Goal: Information Seeking & Learning: Learn about a topic

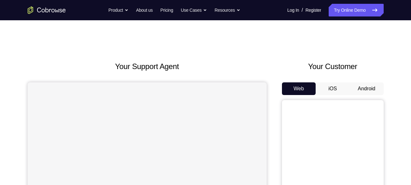
click at [363, 86] on button "Android" at bounding box center [366, 89] width 34 height 13
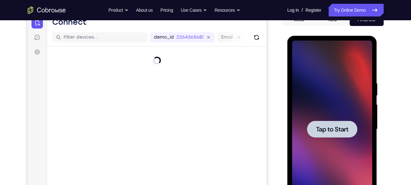
click at [330, 132] on span "Tap to Start" at bounding box center [332, 129] width 32 height 6
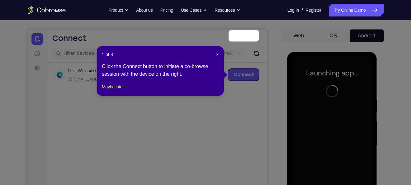
scroll to position [51, 0]
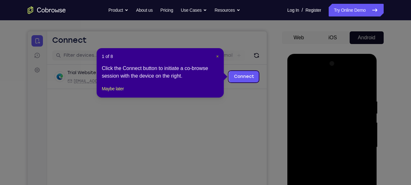
click at [217, 57] on span "×" at bounding box center [217, 56] width 3 height 5
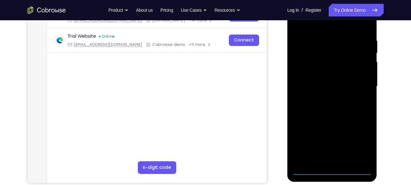
scroll to position [112, 0]
click at [331, 170] on div at bounding box center [332, 86] width 80 height 178
click at [362, 144] on div at bounding box center [332, 86] width 80 height 178
click at [312, 21] on div at bounding box center [332, 86] width 80 height 178
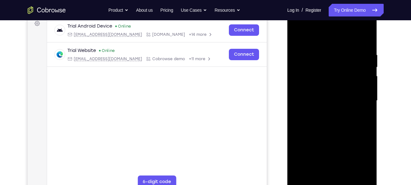
scroll to position [97, 0]
click at [360, 101] on div at bounding box center [332, 101] width 80 height 178
click at [324, 155] on div at bounding box center [332, 101] width 80 height 178
click at [325, 111] on div at bounding box center [332, 101] width 80 height 178
click at [322, 94] on div at bounding box center [332, 101] width 80 height 178
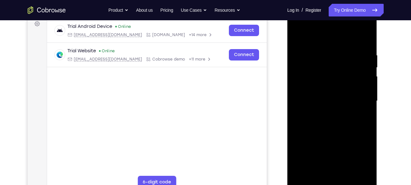
click at [315, 85] on div at bounding box center [332, 101] width 80 height 178
click at [331, 109] on div at bounding box center [332, 101] width 80 height 178
click at [327, 70] on div at bounding box center [332, 101] width 80 height 178
click at [310, 75] on div at bounding box center [332, 101] width 80 height 178
click at [325, 87] on div at bounding box center [332, 101] width 80 height 178
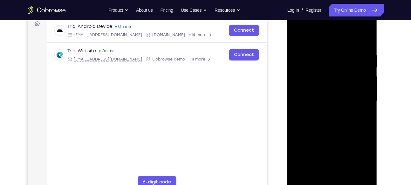
click at [328, 127] on div at bounding box center [332, 101] width 80 height 178
drag, startPoint x: 336, startPoint y: 115, endPoint x: 327, endPoint y: 81, distance: 35.3
click at [327, 81] on div at bounding box center [332, 101] width 80 height 178
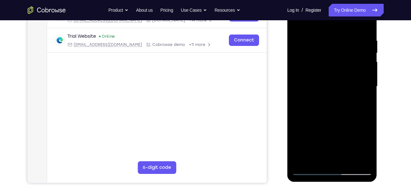
scroll to position [112, 0]
click at [366, 159] on div at bounding box center [332, 86] width 80 height 178
click at [347, 160] on div at bounding box center [332, 86] width 80 height 178
click at [334, 121] on div at bounding box center [332, 86] width 80 height 178
click at [317, 96] on div at bounding box center [332, 86] width 80 height 178
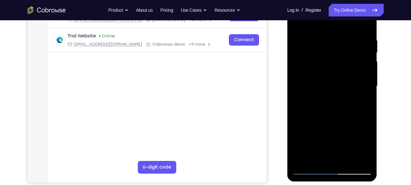
click at [333, 64] on div at bounding box center [332, 86] width 80 height 178
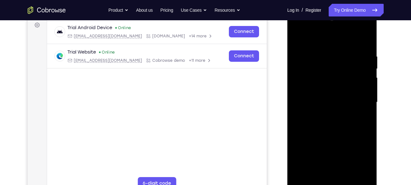
scroll to position [96, 0]
click at [296, 39] on div at bounding box center [332, 103] width 80 height 178
click at [296, 38] on div at bounding box center [332, 103] width 80 height 178
click at [297, 39] on div at bounding box center [332, 103] width 80 height 178
drag, startPoint x: 322, startPoint y: 86, endPoint x: 319, endPoint y: 140, distance: 54.1
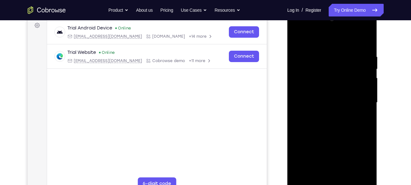
click at [319, 140] on div at bounding box center [332, 103] width 80 height 178
click at [322, 51] on div at bounding box center [332, 103] width 80 height 178
click at [367, 73] on div at bounding box center [332, 103] width 80 height 178
click at [367, 66] on div at bounding box center [332, 103] width 80 height 178
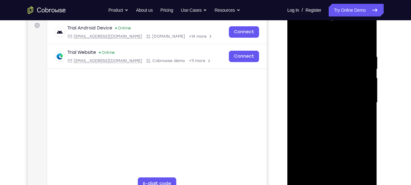
click at [365, 64] on div at bounding box center [332, 103] width 80 height 178
drag, startPoint x: 354, startPoint y: 69, endPoint x: 279, endPoint y: 68, distance: 74.6
click at [287, 68] on html "Online web based iOS Simulators and Android Emulators. Run iPhone, iPad, Mobile…" at bounding box center [332, 104] width 91 height 191
drag, startPoint x: 365, startPoint y: 94, endPoint x: 295, endPoint y: 103, distance: 71.1
click at [295, 103] on div at bounding box center [332, 103] width 80 height 178
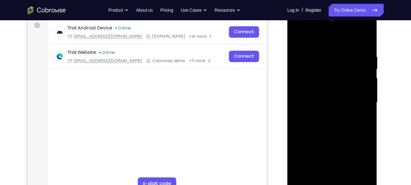
click at [364, 40] on div at bounding box center [332, 103] width 80 height 178
drag, startPoint x: 357, startPoint y: 51, endPoint x: 290, endPoint y: 56, distance: 67.5
click at [290, 56] on div at bounding box center [332, 103] width 90 height 189
drag, startPoint x: 340, startPoint y: 147, endPoint x: 321, endPoint y: 68, distance: 80.9
click at [321, 68] on div at bounding box center [332, 103] width 80 height 178
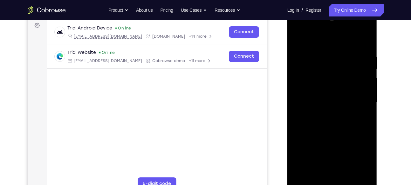
drag, startPoint x: 337, startPoint y: 129, endPoint x: 313, endPoint y: 72, distance: 62.2
click at [313, 72] on div at bounding box center [332, 103] width 80 height 178
drag, startPoint x: 332, startPoint y: 127, endPoint x: 316, endPoint y: 81, distance: 49.5
click at [316, 81] on div at bounding box center [332, 103] width 80 height 178
click at [369, 76] on div at bounding box center [332, 103] width 80 height 178
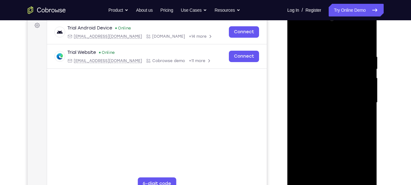
drag, startPoint x: 326, startPoint y: 112, endPoint x: 303, endPoint y: 49, distance: 67.0
click at [303, 49] on div at bounding box center [332, 103] width 80 height 178
drag, startPoint x: 336, startPoint y: 112, endPoint x: 309, endPoint y: 51, distance: 66.6
click at [309, 51] on div at bounding box center [332, 103] width 80 height 178
drag, startPoint x: 340, startPoint y: 124, endPoint x: 308, endPoint y: 56, distance: 75.0
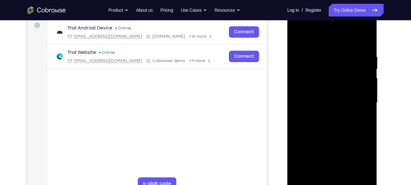
click at [308, 56] on div at bounding box center [332, 103] width 80 height 178
click at [367, 95] on div at bounding box center [332, 103] width 80 height 178
drag, startPoint x: 345, startPoint y: 69, endPoint x: 339, endPoint y: 126, distance: 57.4
click at [339, 126] on div at bounding box center [332, 103] width 80 height 178
click at [368, 85] on div at bounding box center [332, 103] width 80 height 178
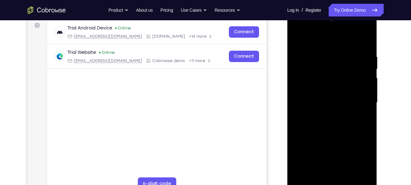
click at [368, 85] on div at bounding box center [332, 103] width 80 height 178
drag, startPoint x: 326, startPoint y: 116, endPoint x: 299, endPoint y: 46, distance: 74.4
click at [299, 46] on div at bounding box center [332, 103] width 80 height 178
drag, startPoint x: 338, startPoint y: 129, endPoint x: 310, endPoint y: 59, distance: 75.4
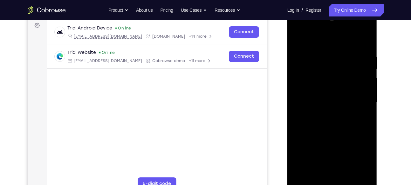
click at [310, 59] on div at bounding box center [332, 103] width 80 height 178
drag, startPoint x: 338, startPoint y: 109, endPoint x: 304, endPoint y: 47, distance: 70.7
click at [304, 47] on div at bounding box center [332, 103] width 80 height 178
drag, startPoint x: 341, startPoint y: 135, endPoint x: 313, endPoint y: 80, distance: 62.1
click at [313, 80] on div at bounding box center [332, 103] width 80 height 178
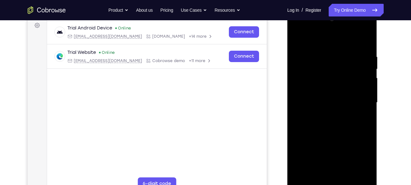
drag, startPoint x: 347, startPoint y: 131, endPoint x: 307, endPoint y: 75, distance: 68.0
click at [307, 75] on div at bounding box center [332, 103] width 80 height 178
drag, startPoint x: 341, startPoint y: 129, endPoint x: 327, endPoint y: 135, distance: 15.2
click at [327, 135] on div at bounding box center [332, 103] width 80 height 178
click at [367, 84] on div at bounding box center [332, 103] width 80 height 178
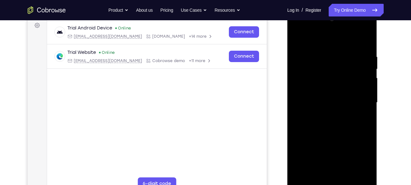
click at [367, 84] on div at bounding box center [332, 103] width 80 height 178
drag, startPoint x: 343, startPoint y: 122, endPoint x: 311, endPoint y: 49, distance: 79.9
click at [311, 49] on div at bounding box center [332, 103] width 80 height 178
drag, startPoint x: 337, startPoint y: 129, endPoint x: 307, endPoint y: 66, distance: 69.5
click at [307, 66] on div at bounding box center [332, 103] width 80 height 178
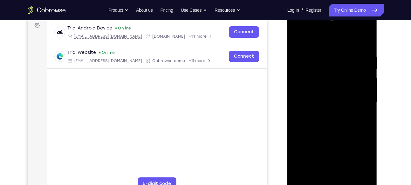
drag, startPoint x: 327, startPoint y: 126, endPoint x: 294, endPoint y: 60, distance: 73.4
click at [294, 60] on div at bounding box center [332, 103] width 80 height 178
drag, startPoint x: 351, startPoint y: 121, endPoint x: 310, endPoint y: 63, distance: 71.1
click at [310, 63] on div at bounding box center [332, 103] width 80 height 178
drag, startPoint x: 341, startPoint y: 110, endPoint x: 303, endPoint y: 56, distance: 66.3
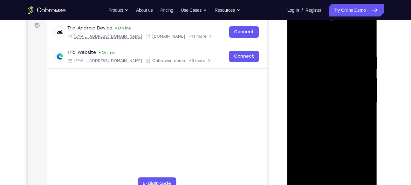
click at [303, 56] on div at bounding box center [332, 103] width 80 height 178
drag, startPoint x: 339, startPoint y: 115, endPoint x: 300, endPoint y: 64, distance: 63.8
click at [300, 64] on div at bounding box center [332, 103] width 80 height 178
drag, startPoint x: 342, startPoint y: 142, endPoint x: 313, endPoint y: 90, distance: 59.3
click at [313, 90] on div at bounding box center [332, 103] width 80 height 178
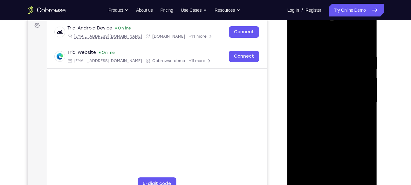
click at [295, 113] on div at bounding box center [332, 103] width 80 height 178
click at [369, 113] on div at bounding box center [332, 103] width 80 height 178
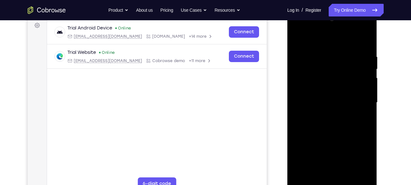
click at [369, 113] on div at bounding box center [332, 103] width 80 height 178
drag, startPoint x: 345, startPoint y: 138, endPoint x: 315, endPoint y: 59, distance: 84.0
click at [315, 59] on div at bounding box center [332, 103] width 80 height 178
drag, startPoint x: 348, startPoint y: 160, endPoint x: 313, endPoint y: 95, distance: 73.7
click at [313, 95] on div at bounding box center [332, 103] width 80 height 178
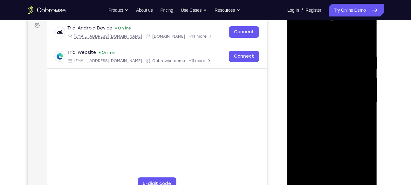
click at [368, 115] on div at bounding box center [332, 103] width 80 height 178
drag, startPoint x: 345, startPoint y: 131, endPoint x: 306, endPoint y: 62, distance: 79.2
click at [306, 62] on div at bounding box center [332, 103] width 80 height 178
drag, startPoint x: 333, startPoint y: 134, endPoint x: 309, endPoint y: 71, distance: 68.2
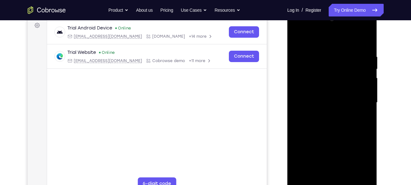
click at [309, 71] on div at bounding box center [332, 103] width 80 height 178
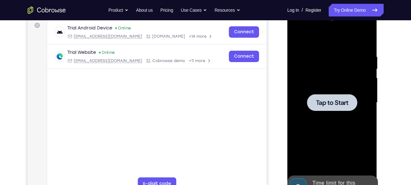
click at [366, 38] on div at bounding box center [332, 103] width 80 height 178
